Goal: Task Accomplishment & Management: Manage account settings

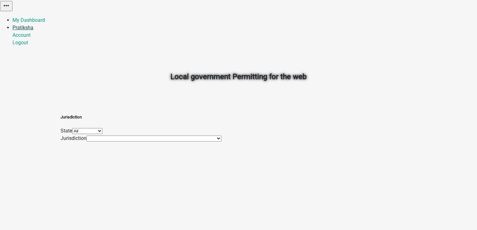
click at [33, 25] on link "Pratiksha" at bounding box center [22, 28] width 21 height 6
click at [31, 32] on link "Account" at bounding box center [21, 35] width 18 height 6
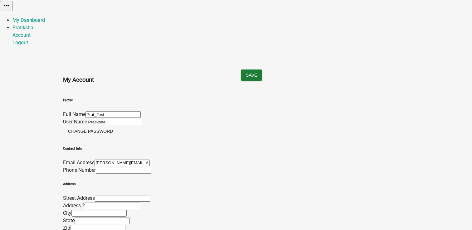
scroll to position [133, 0]
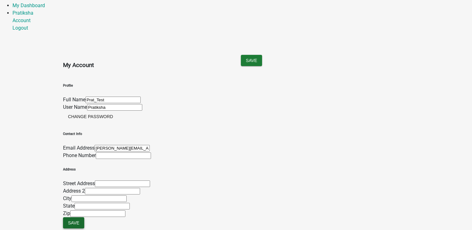
click at [84, 222] on button "Save" at bounding box center [73, 222] width 21 height 11
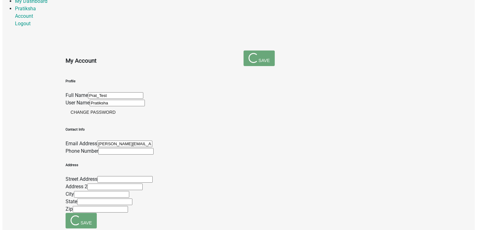
scroll to position [0, 0]
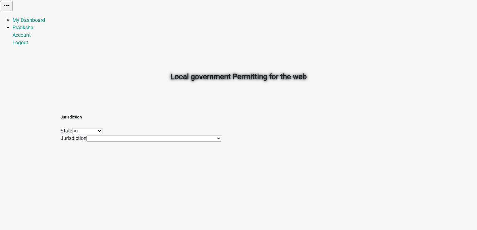
click at [33, 25] on link "Pratiksha" at bounding box center [22, 28] width 21 height 6
click at [28, 46] on link "Logout" at bounding box center [20, 43] width 16 height 6
click at [25, 17] on link "Login" at bounding box center [18, 20] width 12 height 6
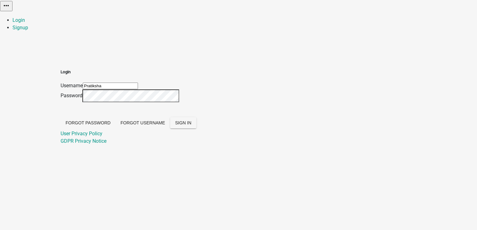
click at [138, 83] on input "Pratiksha" at bounding box center [110, 86] width 55 height 7
type input "PratikshaK"
click at [191, 125] on span "SIGN IN" at bounding box center [183, 122] width 16 height 5
